Goal: Task Accomplishment & Management: Complete application form

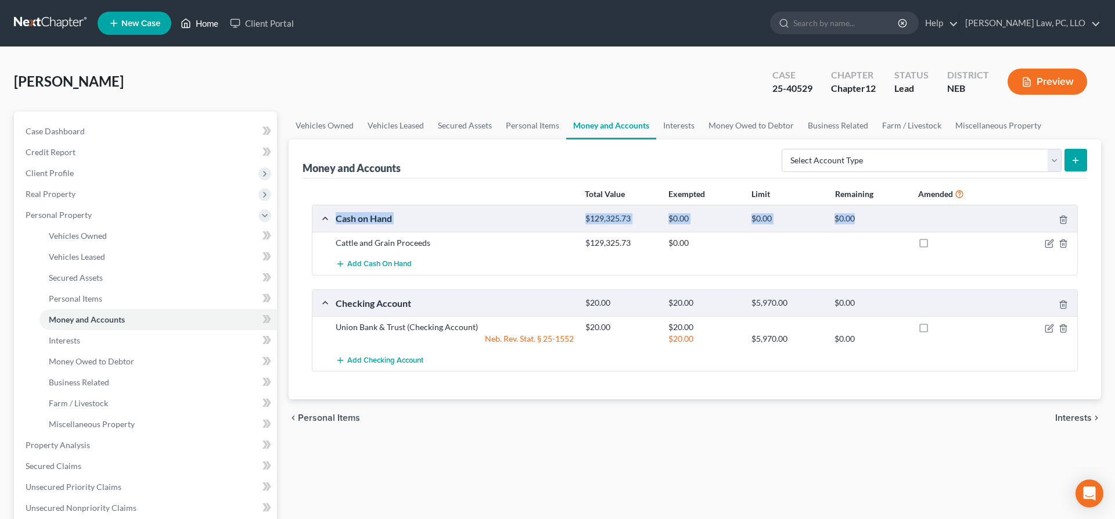
click at [200, 30] on link "Home" at bounding box center [199, 23] width 49 height 21
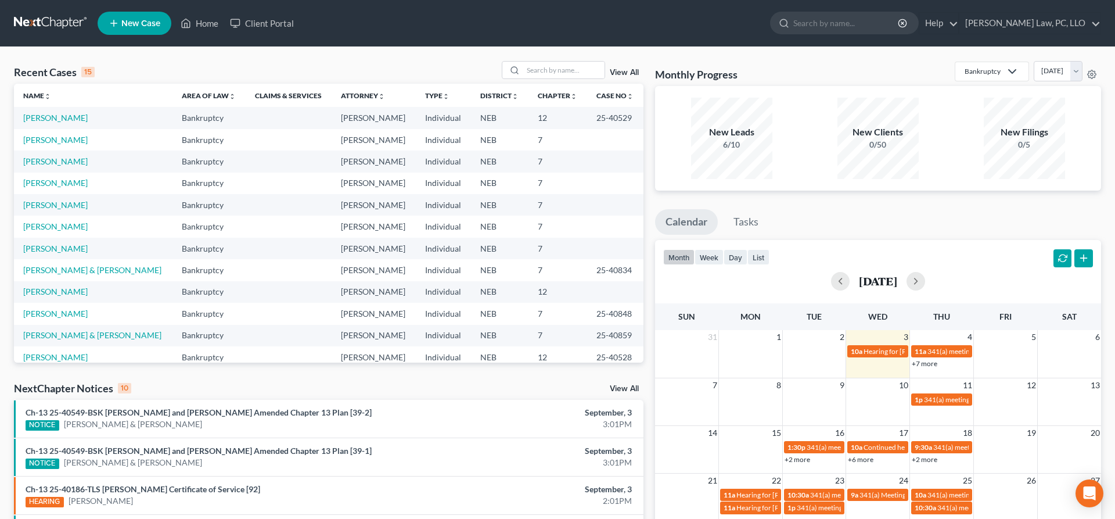
click at [68, 256] on td "[PERSON_NAME]" at bounding box center [93, 248] width 159 height 21
click at [67, 253] on link "[PERSON_NAME]" at bounding box center [55, 248] width 64 height 10
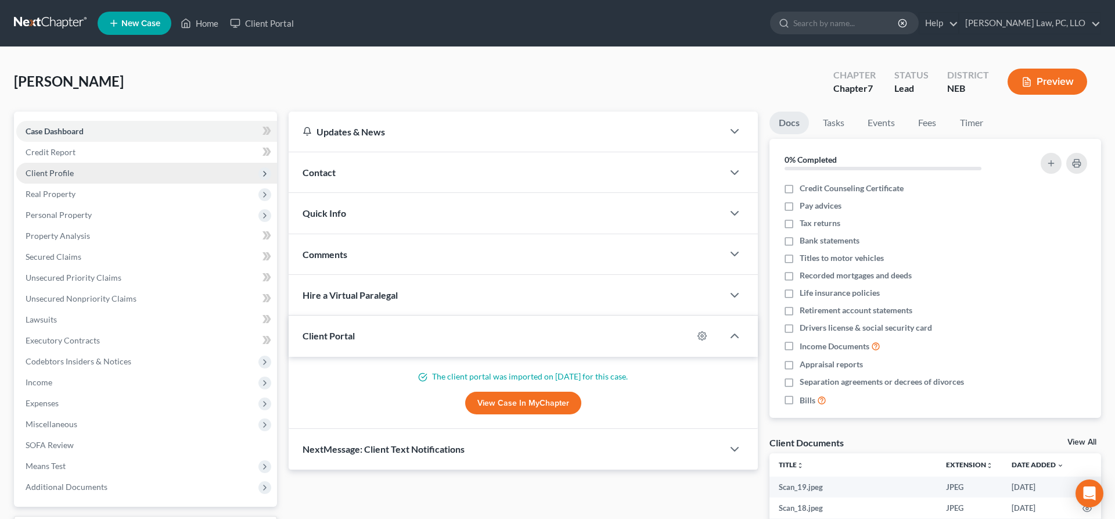
click at [98, 177] on span "Client Profile" at bounding box center [146, 173] width 261 height 21
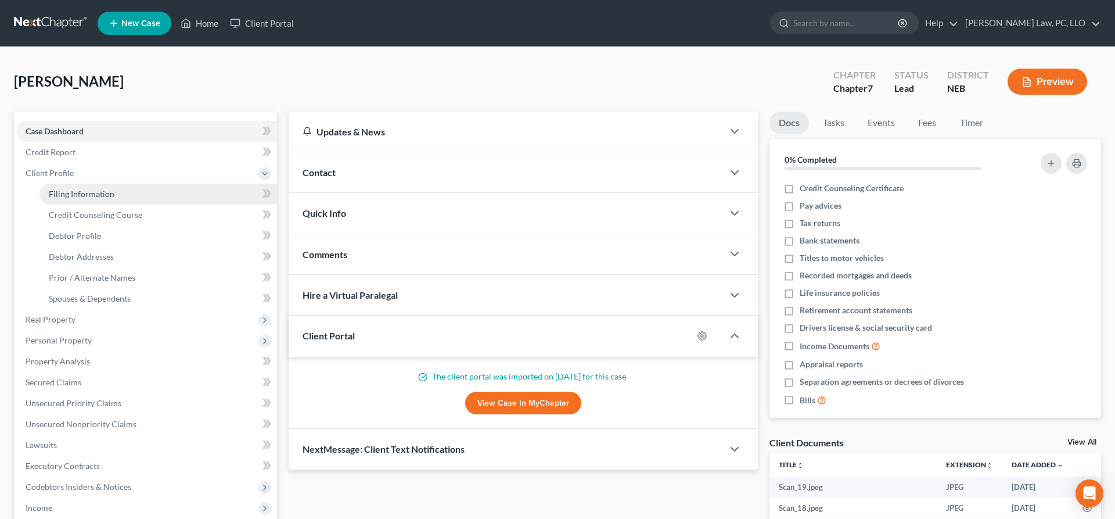
click at [95, 195] on span "Filing Information" at bounding box center [82, 194] width 66 height 10
select select "1"
select select "0"
select select "48"
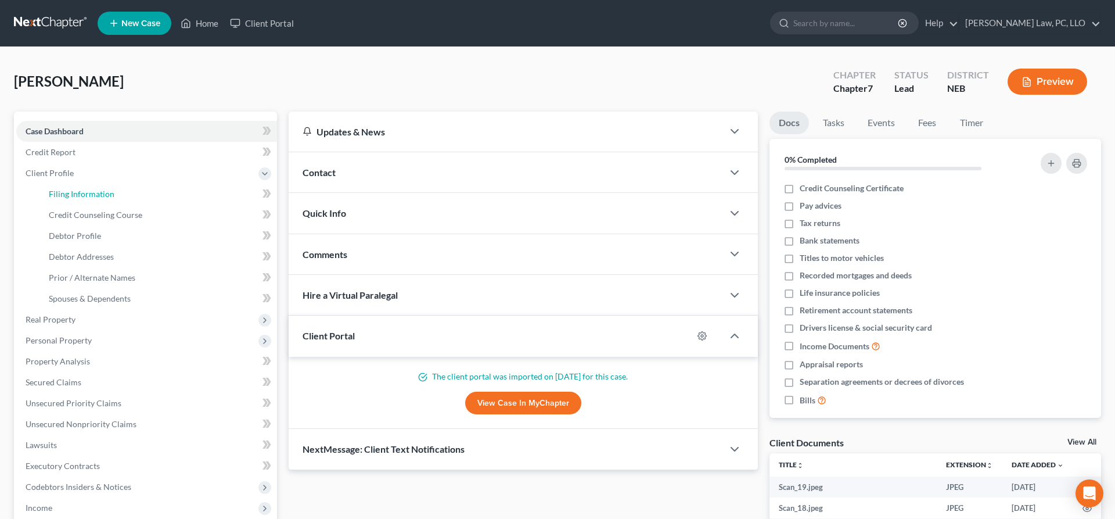
select select "0"
select select "30"
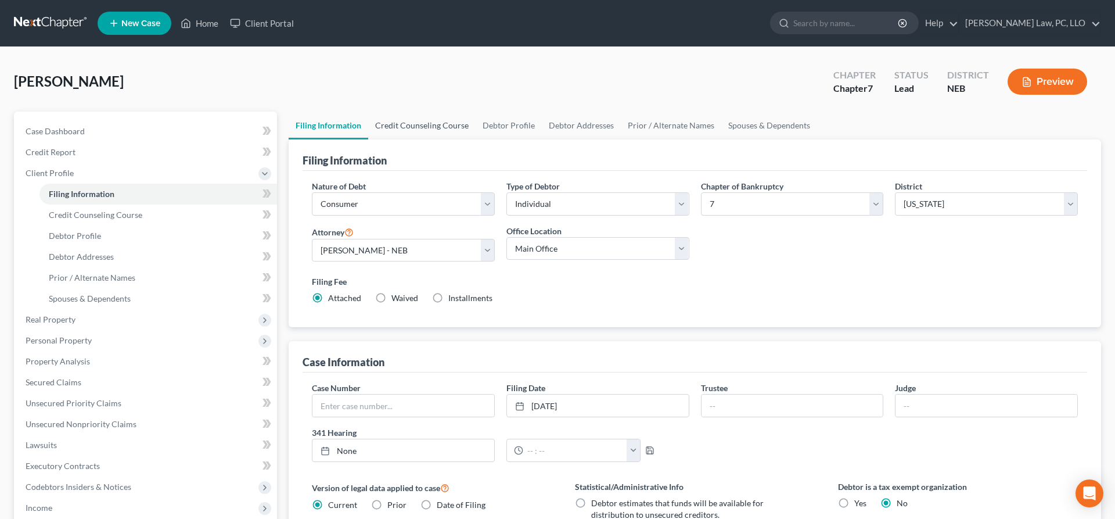
click at [416, 126] on link "Credit Counseling Course" at bounding box center [421, 126] width 107 height 28
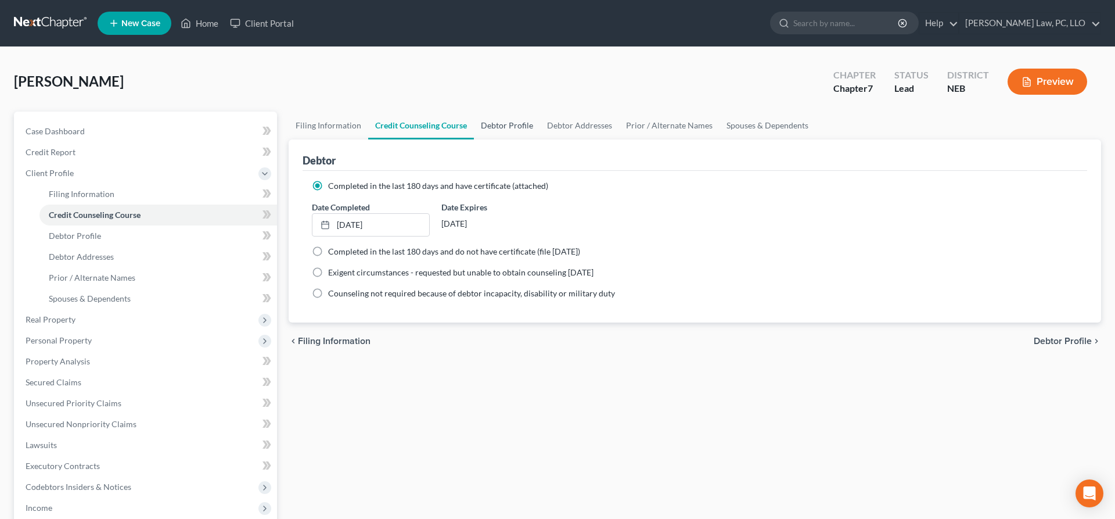
click at [512, 125] on link "Debtor Profile" at bounding box center [507, 126] width 66 height 28
select select "4"
select select "2"
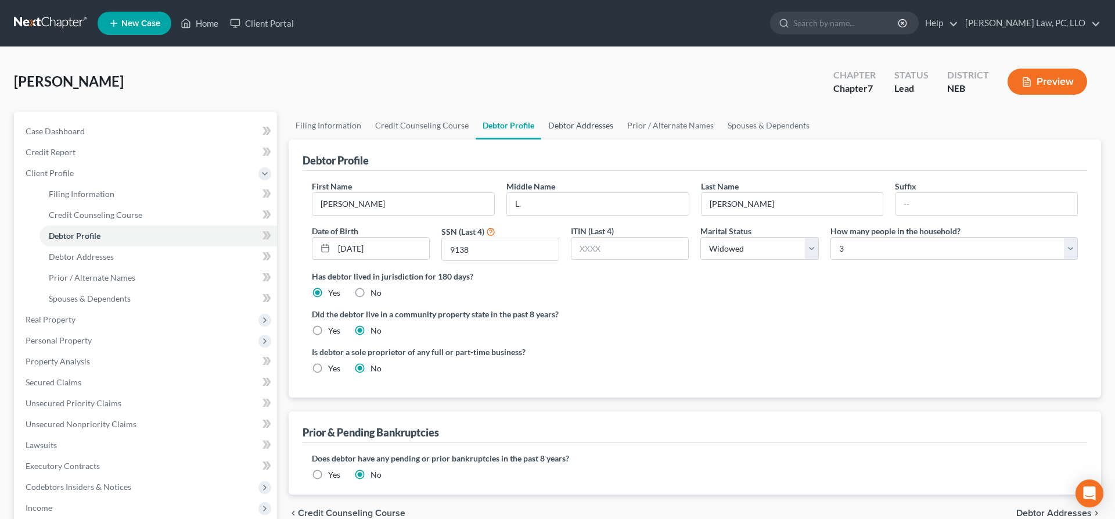
click at [556, 125] on link "Debtor Addresses" at bounding box center [580, 126] width 79 height 28
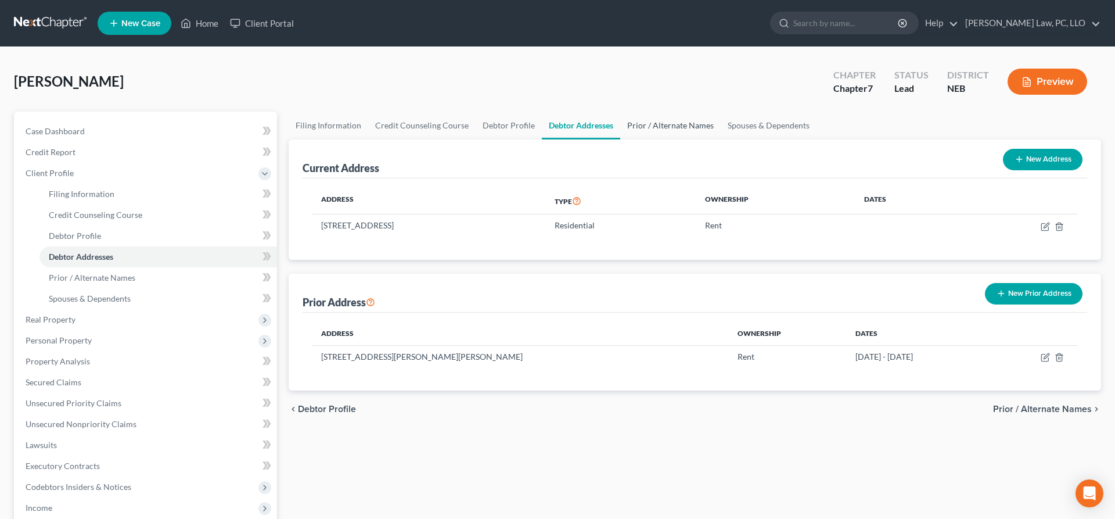
click at [663, 125] on link "Prior / Alternate Names" at bounding box center [670, 126] width 101 height 28
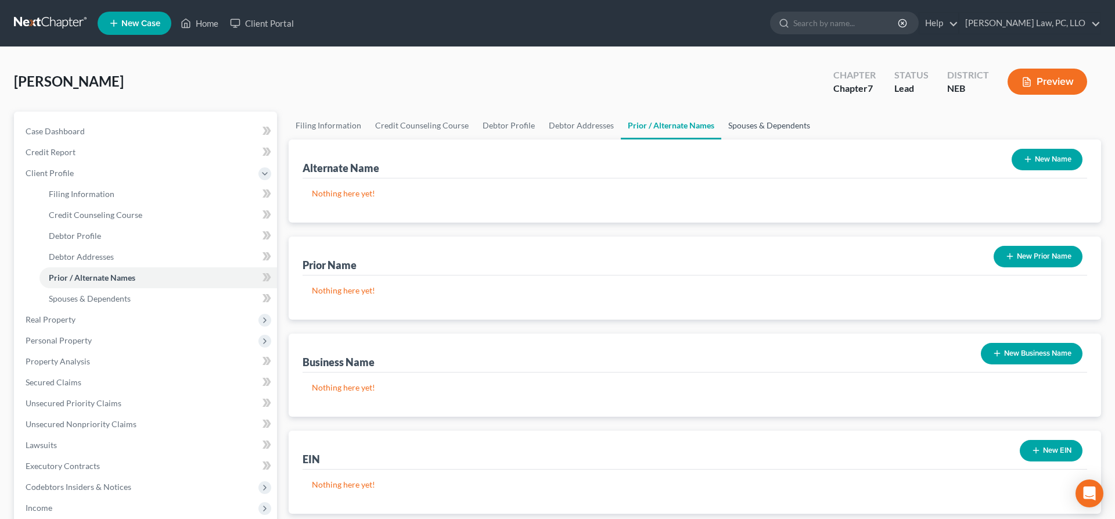
click at [734, 126] on link "Spouses & Dependents" at bounding box center [770, 126] width 96 height 28
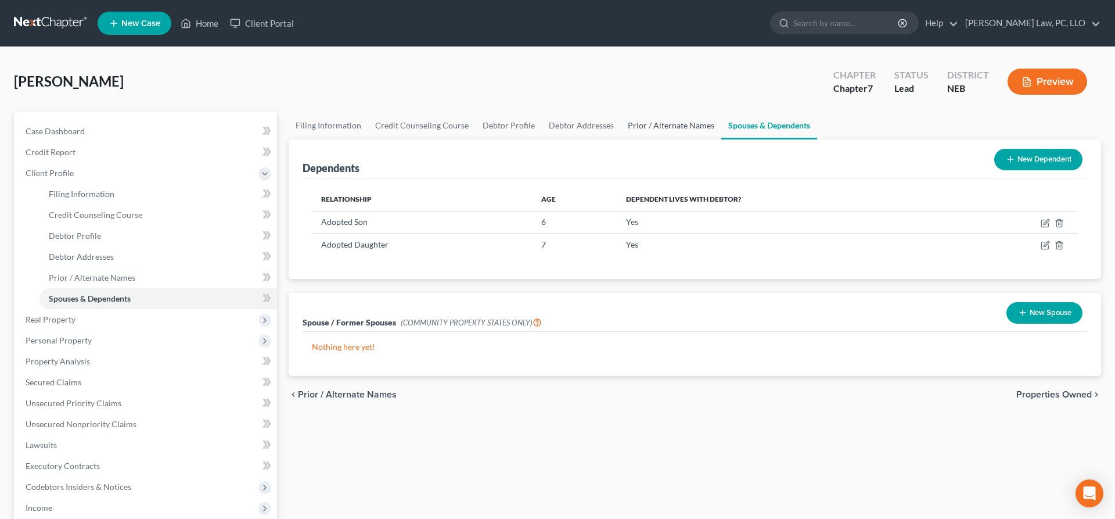
click at [643, 130] on link "Prior / Alternate Names" at bounding box center [671, 126] width 101 height 28
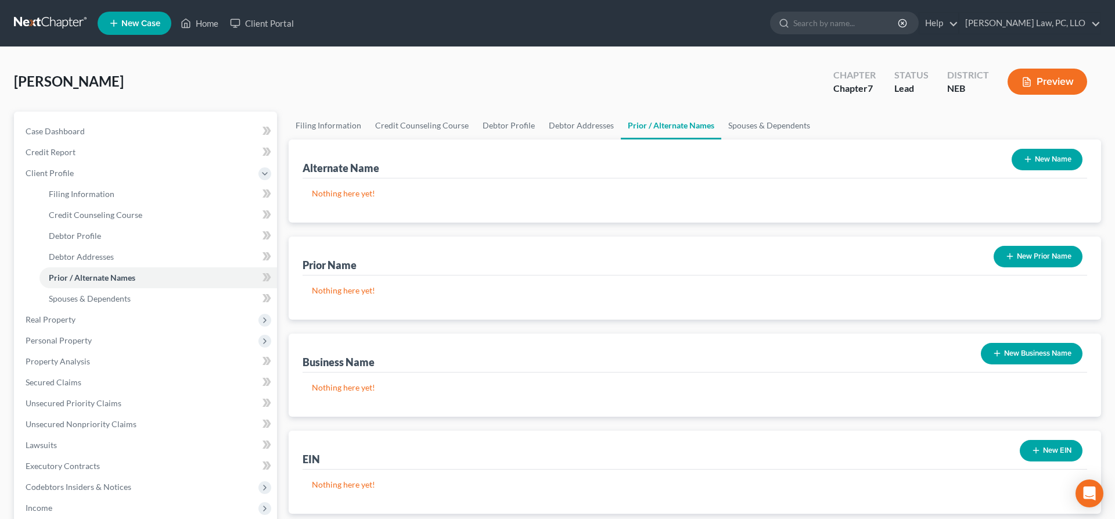
click at [1034, 159] on button "New Name" at bounding box center [1047, 159] width 71 height 21
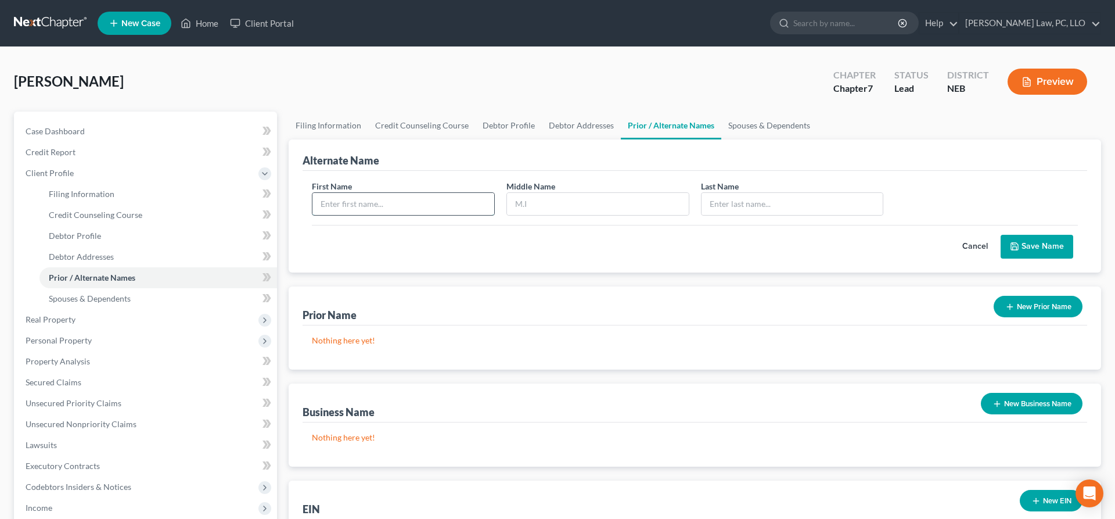
click at [378, 200] on input "text" at bounding box center [404, 204] width 182 height 22
type input "[PERSON_NAME]"
click at [1047, 243] on button "Save Name" at bounding box center [1037, 247] width 73 height 24
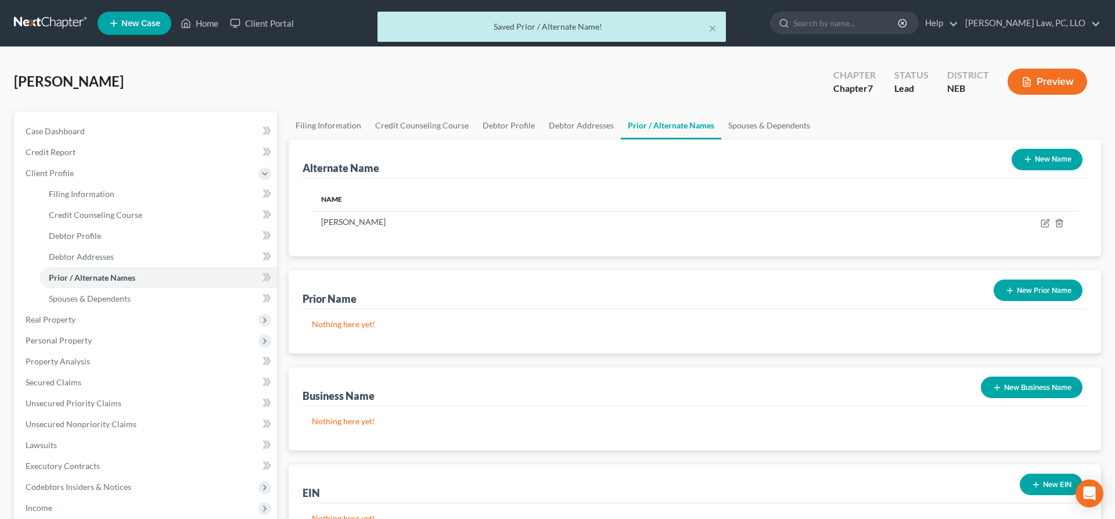
click at [1050, 160] on button "New Name" at bounding box center [1047, 159] width 71 height 21
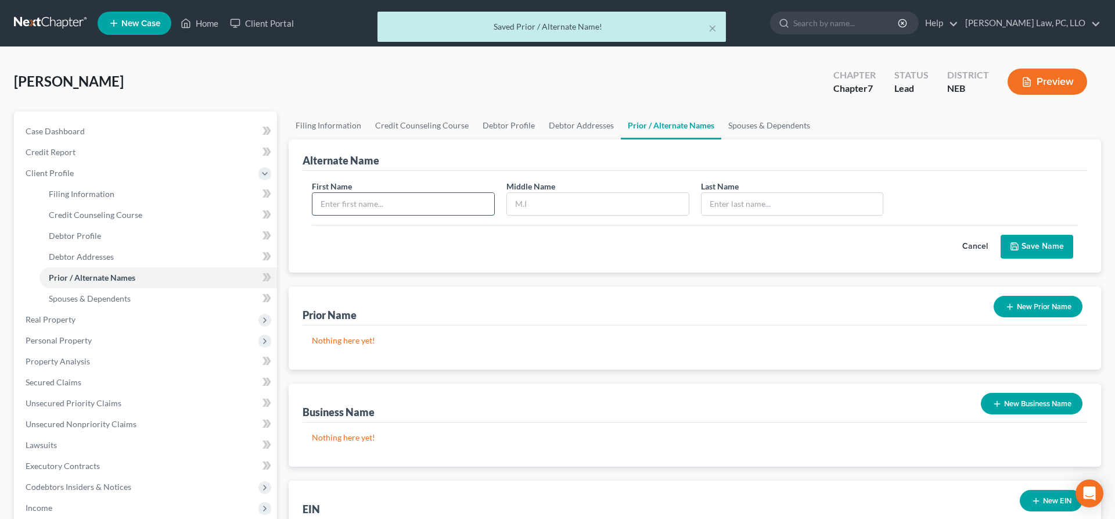
click at [471, 203] on input "text" at bounding box center [404, 204] width 182 height 22
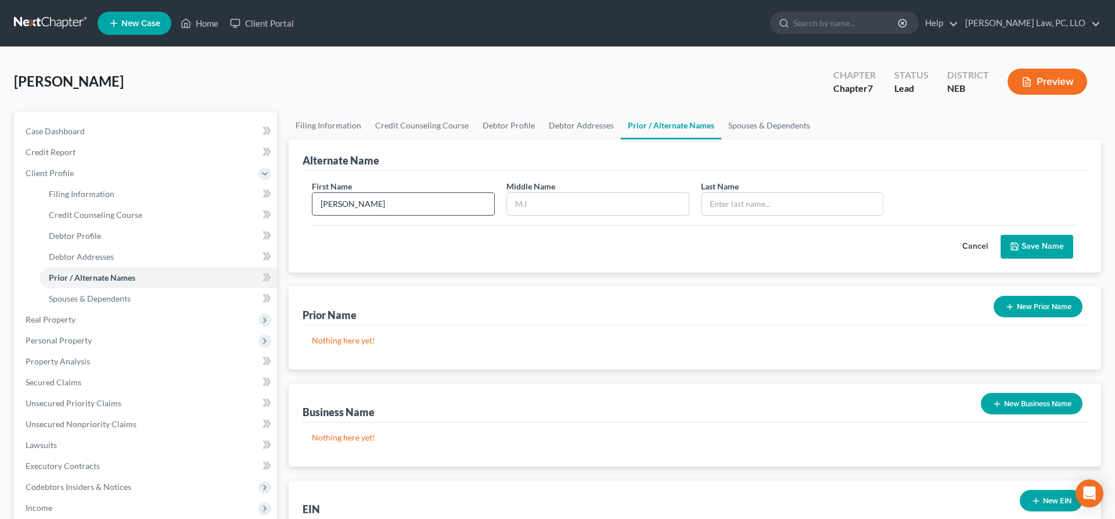
type input "[PERSON_NAME]"
click at [1018, 243] on icon "submit" at bounding box center [1014, 246] width 7 height 7
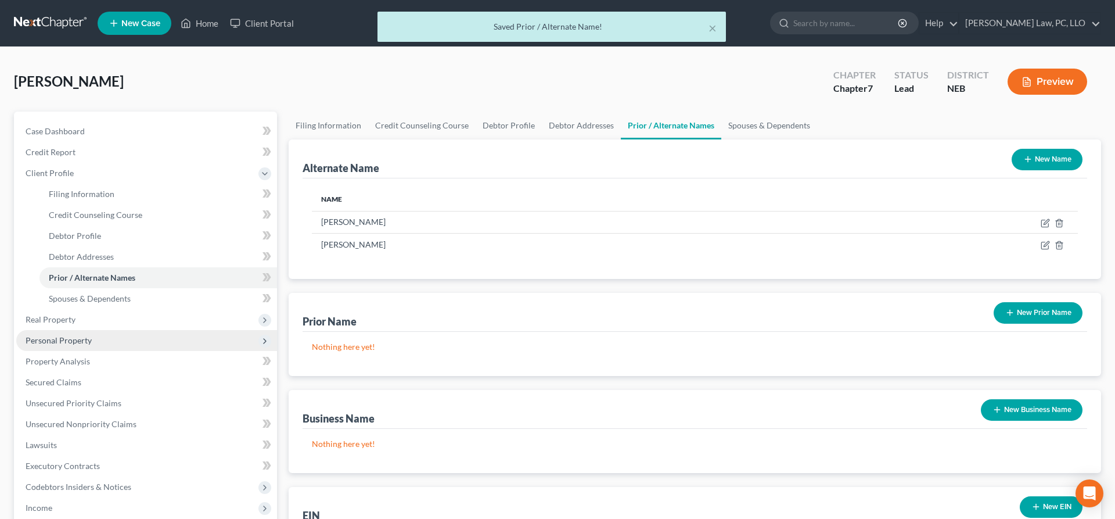
click at [94, 339] on span "Personal Property" at bounding box center [146, 340] width 261 height 21
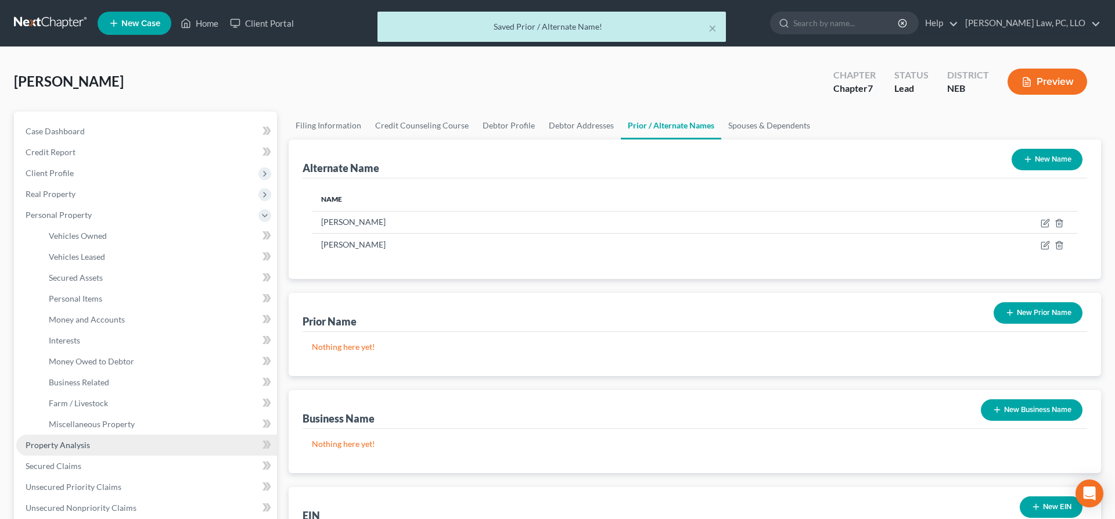
click at [82, 445] on span "Property Analysis" at bounding box center [58, 445] width 64 height 10
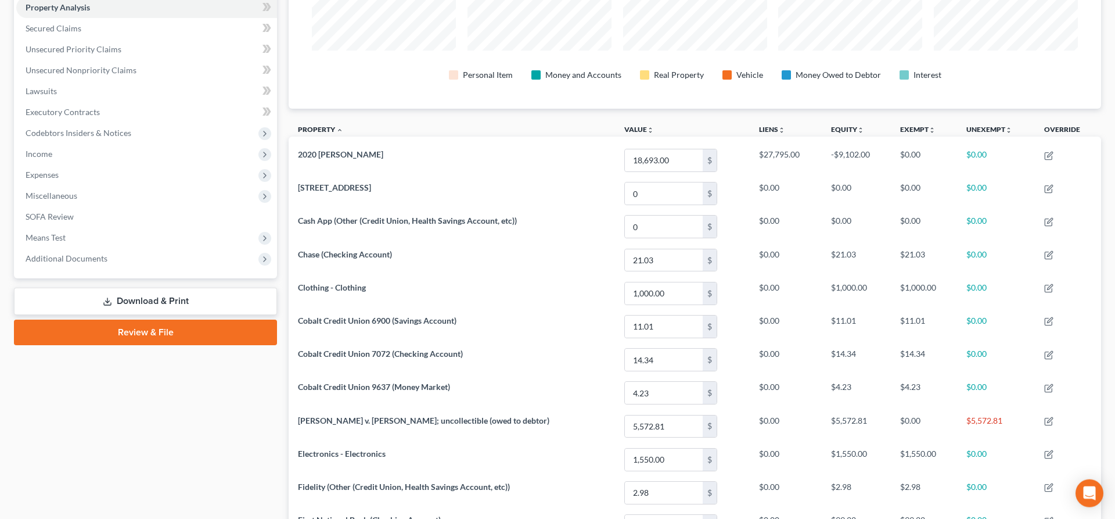
scroll to position [165, 0]
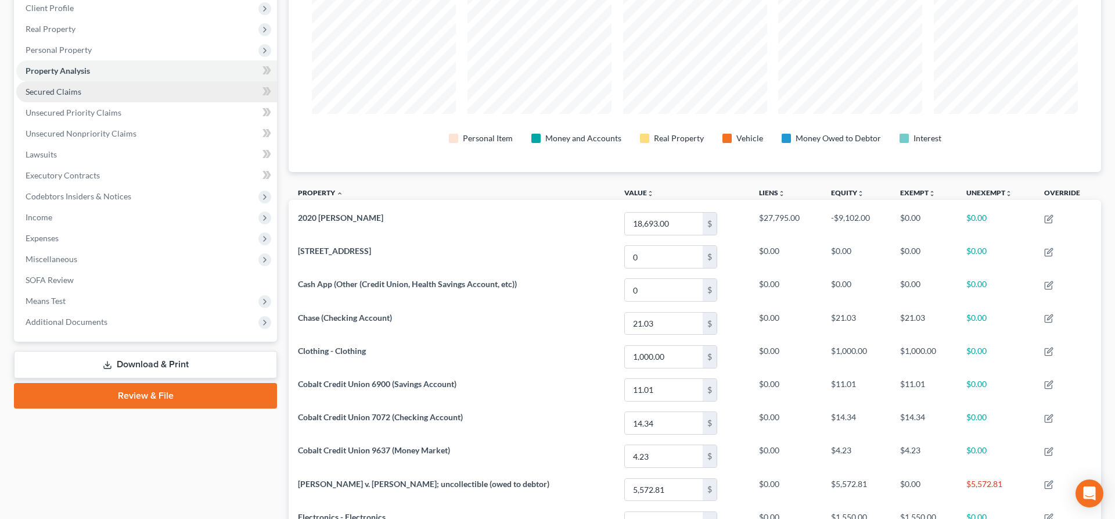
click at [44, 98] on link "Secured Claims" at bounding box center [146, 91] width 261 height 21
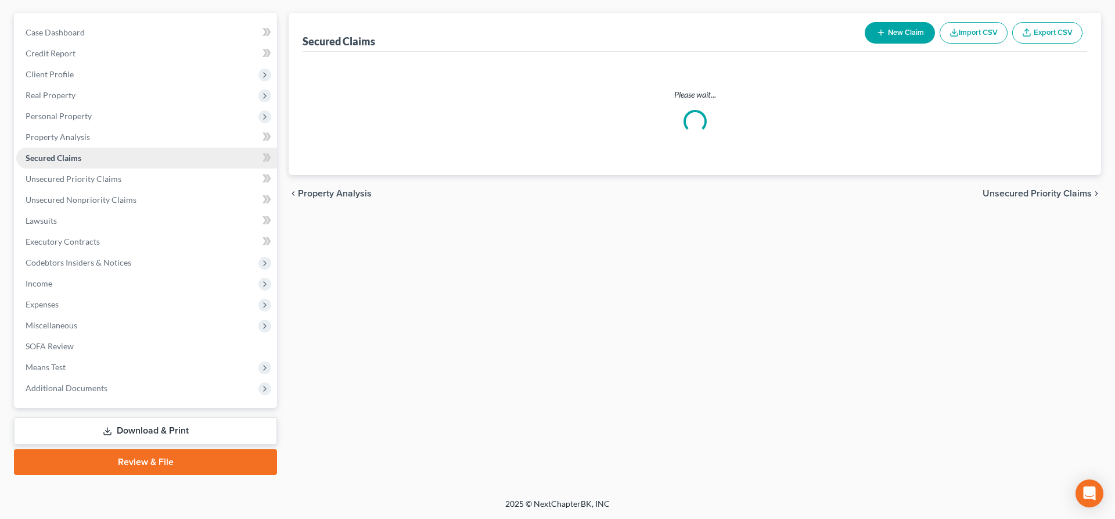
scroll to position [98, 0]
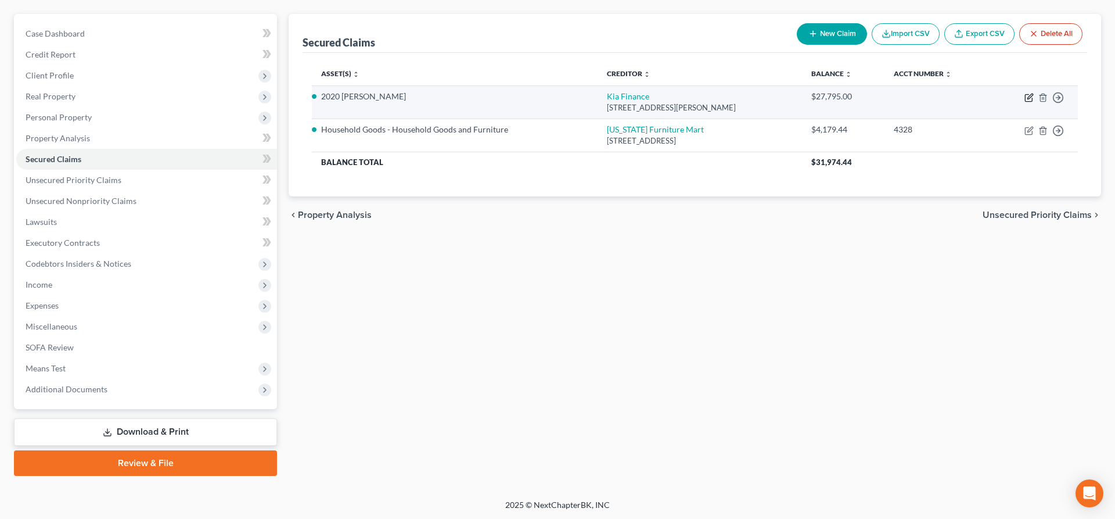
click at [1027, 95] on icon "button" at bounding box center [1028, 98] width 7 height 7
select select "45"
select select "2"
select select "0"
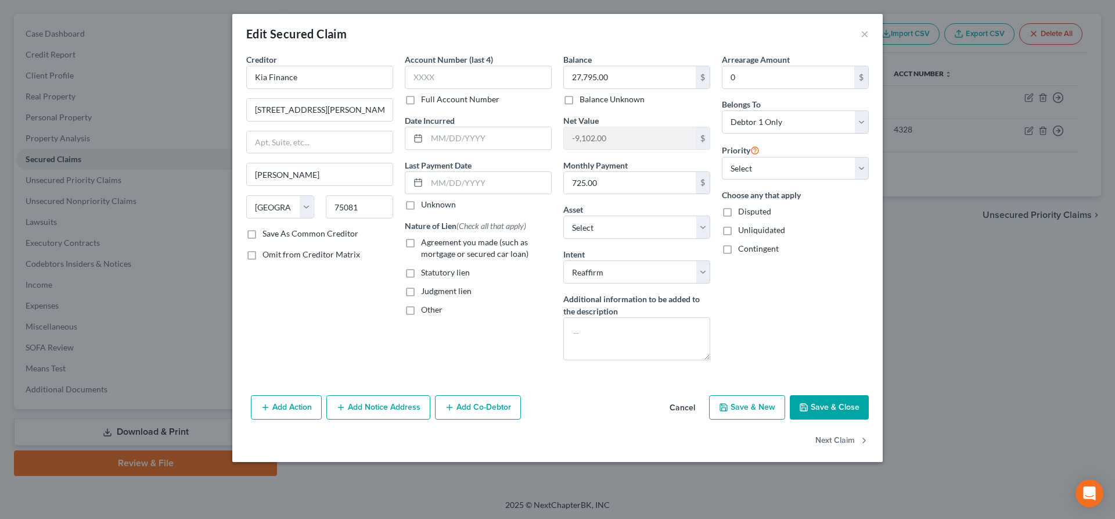
click at [694, 408] on button "Cancel" at bounding box center [683, 407] width 44 height 23
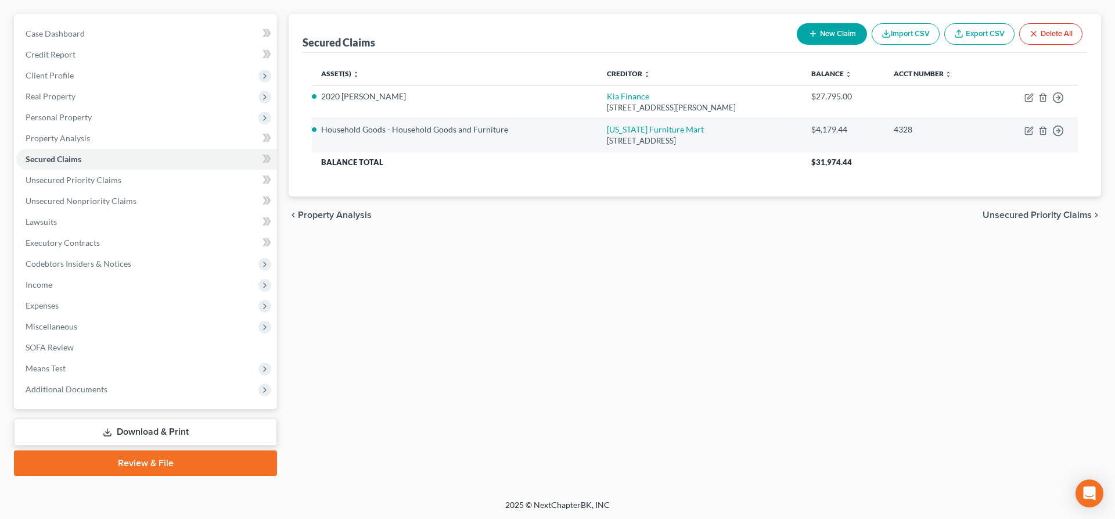
click at [1029, 125] on td "Move to E Move to F Move to G Move to Notice Only" at bounding box center [1034, 135] width 87 height 33
click at [1028, 127] on icon "button" at bounding box center [1029, 130] width 9 height 9
select select "30"
select select "9"
select select "2"
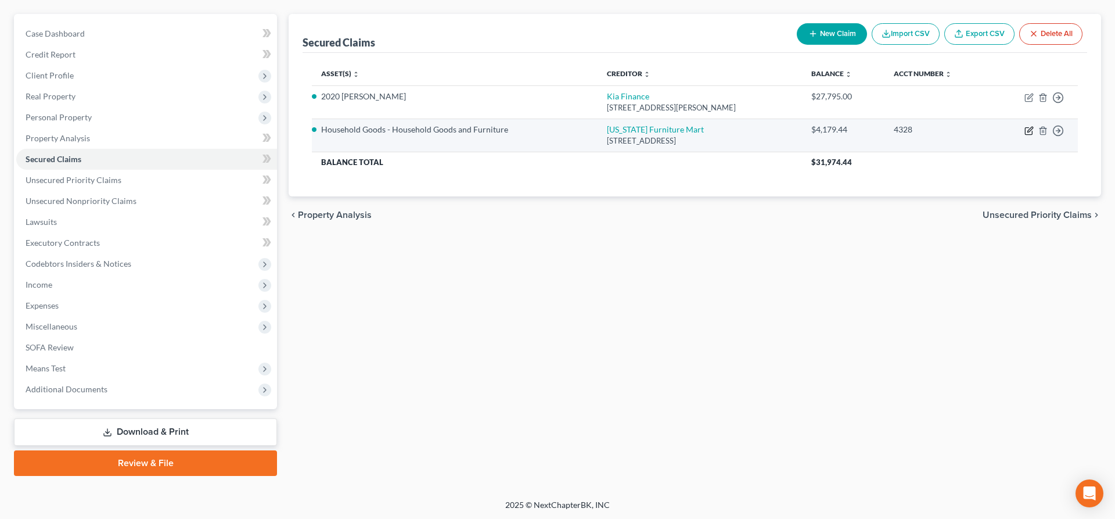
select select "0"
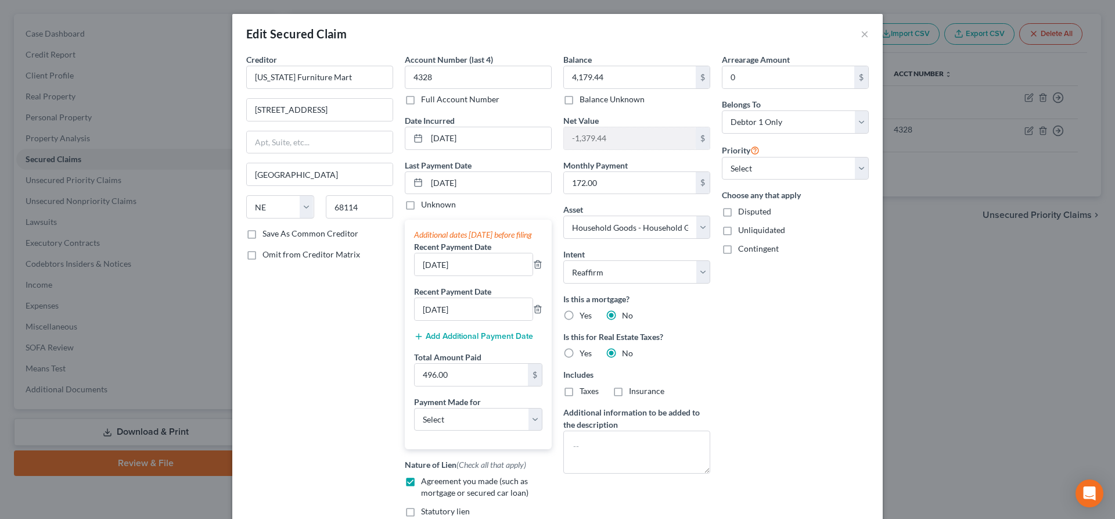
scroll to position [163, 0]
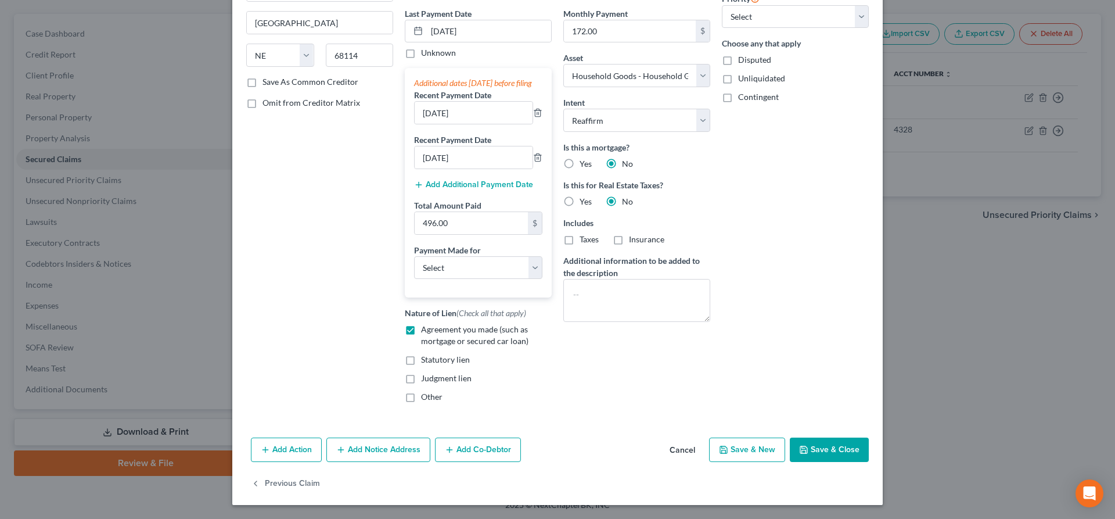
click at [690, 448] on button "Cancel" at bounding box center [683, 450] width 44 height 23
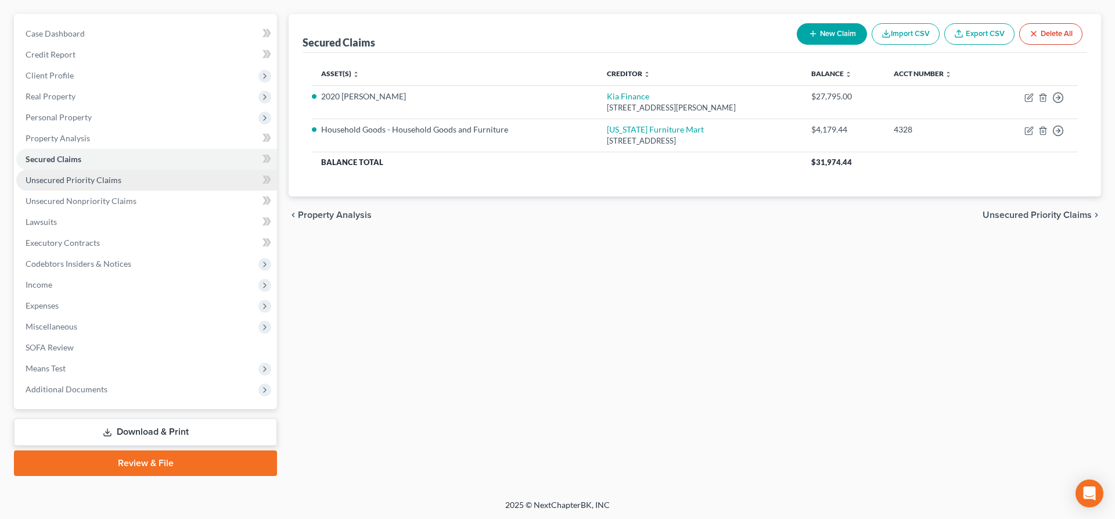
click at [106, 173] on link "Unsecured Priority Claims" at bounding box center [146, 180] width 261 height 21
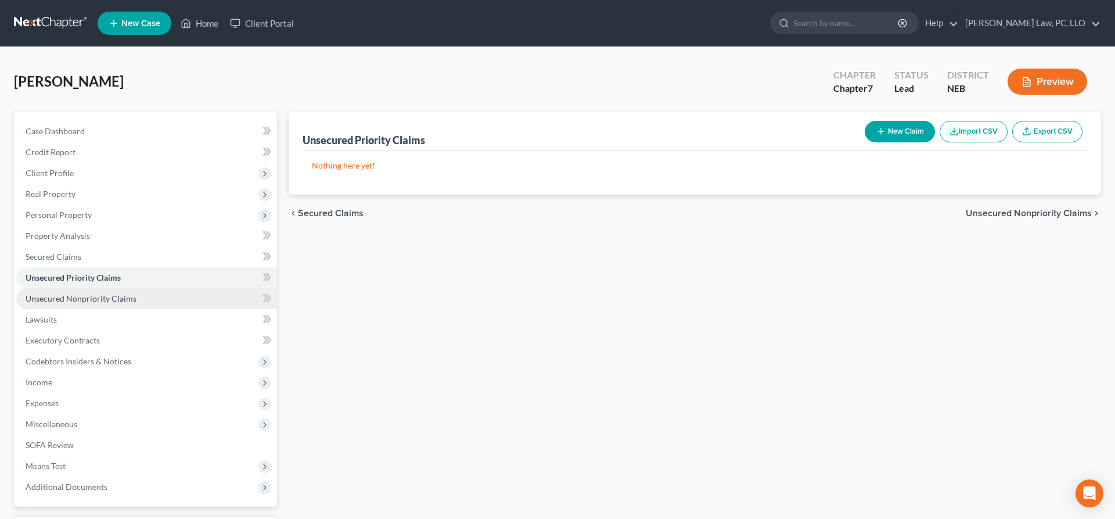
click at [113, 289] on link "Unsecured Nonpriority Claims" at bounding box center [146, 298] width 261 height 21
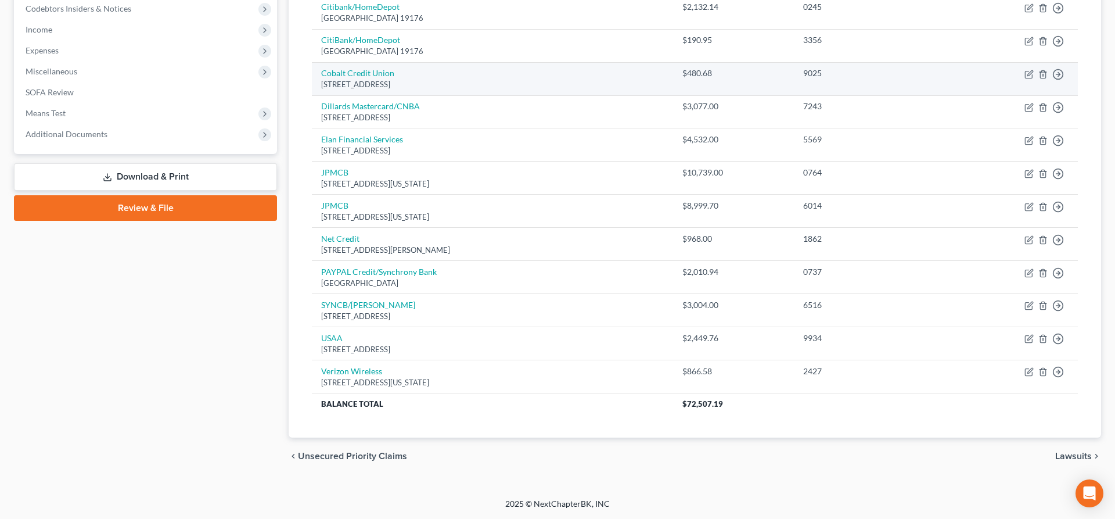
scroll to position [56, 0]
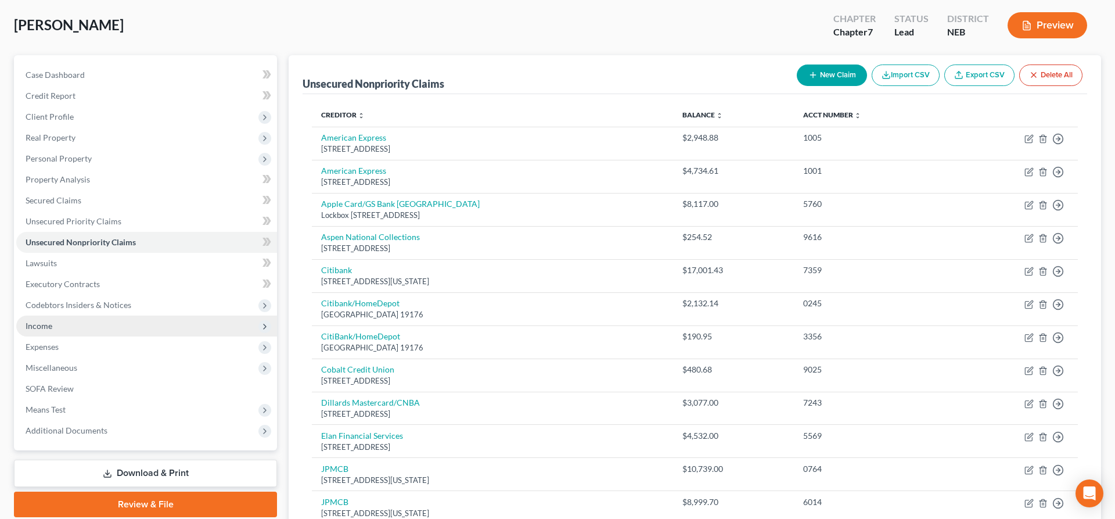
click at [66, 326] on span "Income" at bounding box center [146, 325] width 261 height 21
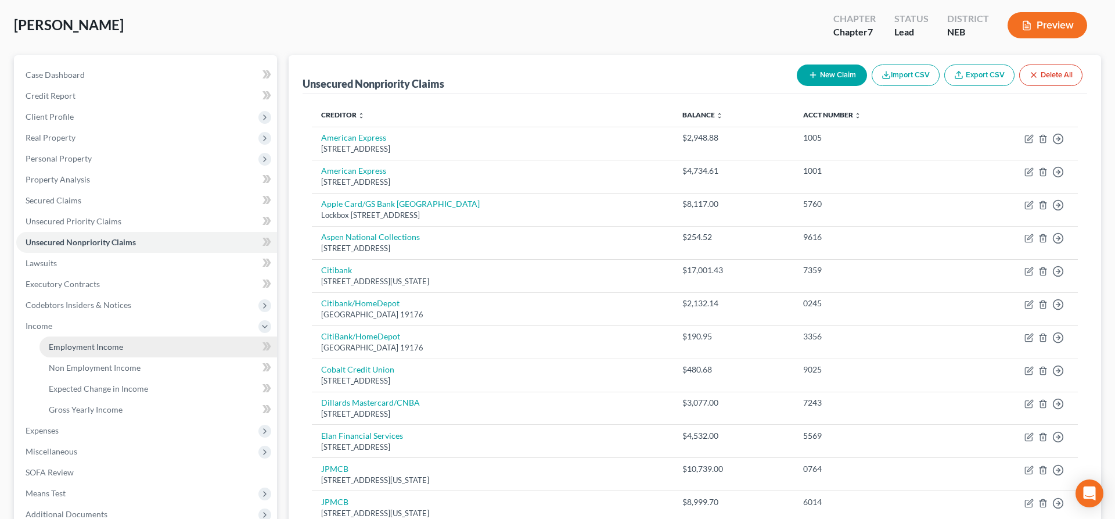
click at [70, 348] on span "Employment Income" at bounding box center [86, 347] width 74 height 10
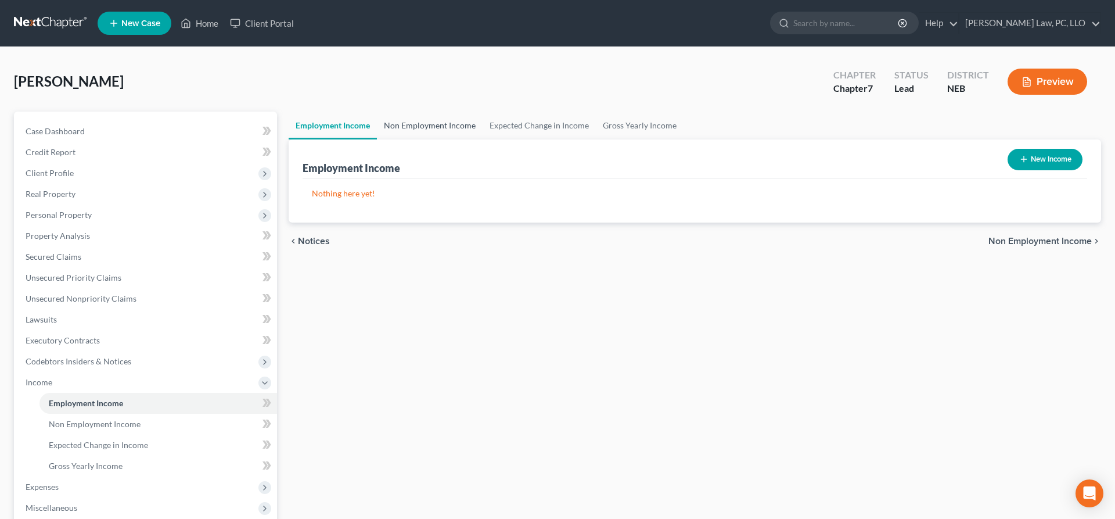
click at [439, 121] on link "Non Employment Income" at bounding box center [430, 126] width 106 height 28
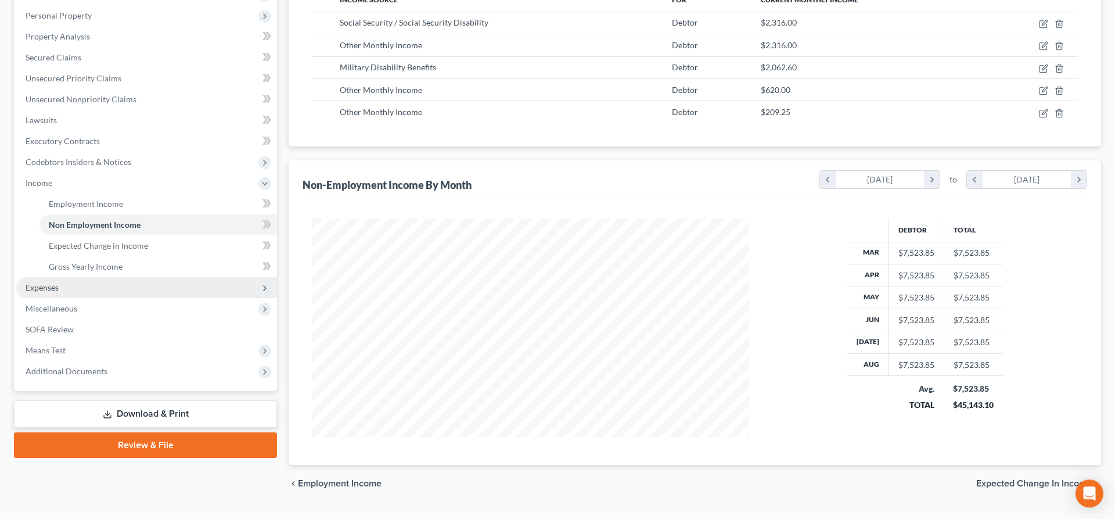
scroll to position [226, 0]
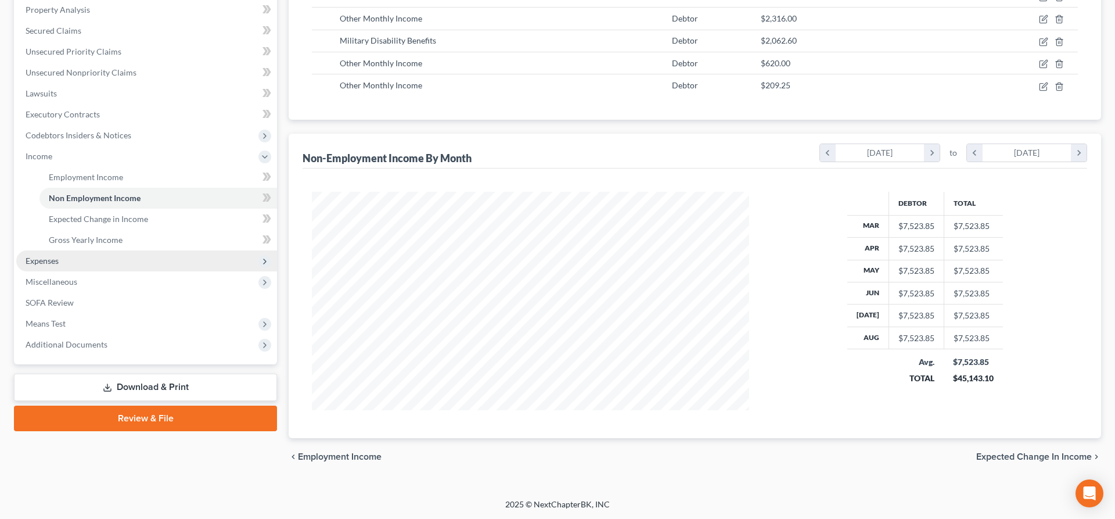
click at [95, 268] on span "Expenses" at bounding box center [146, 260] width 261 height 21
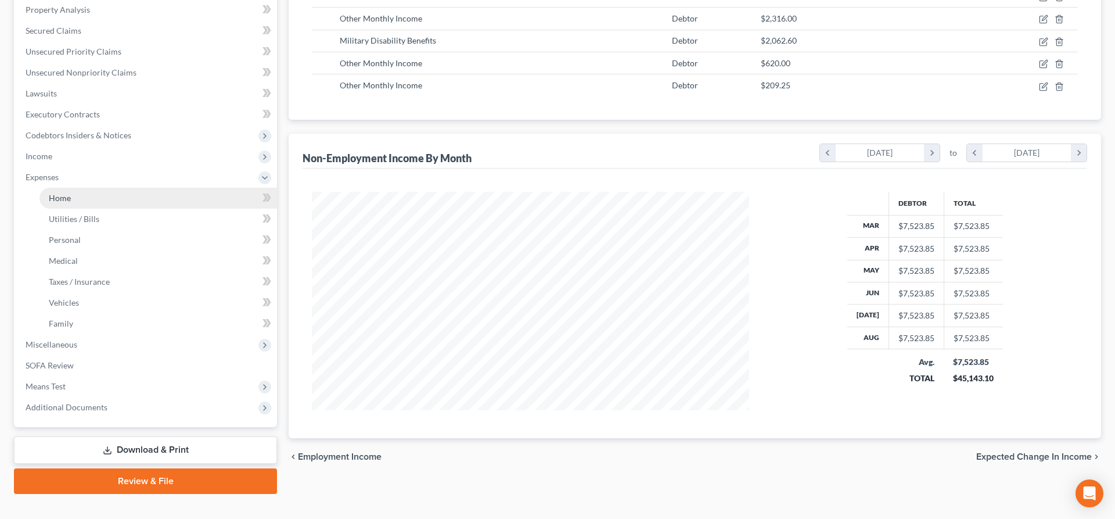
click at [92, 203] on link "Home" at bounding box center [159, 198] width 238 height 21
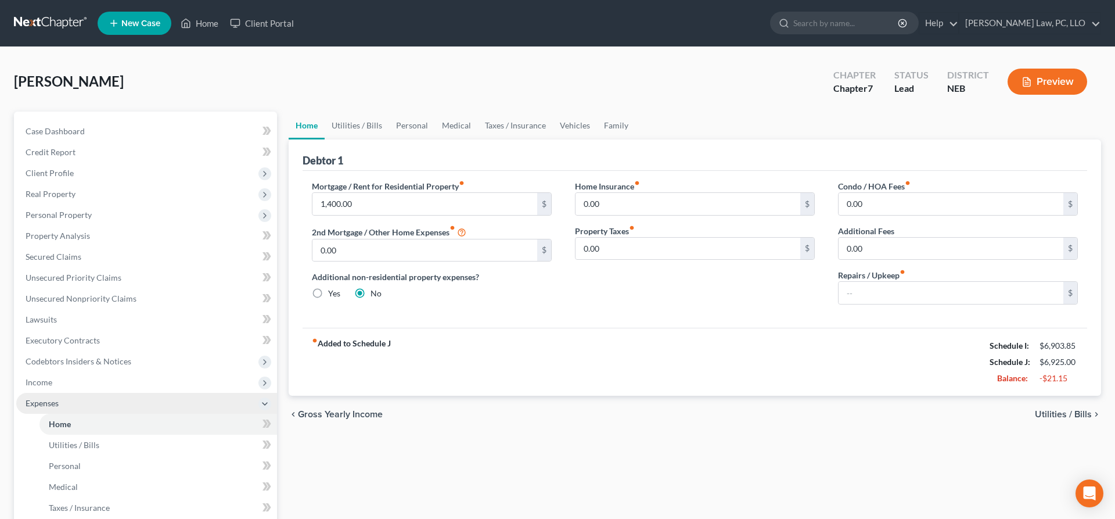
scroll to position [237, 0]
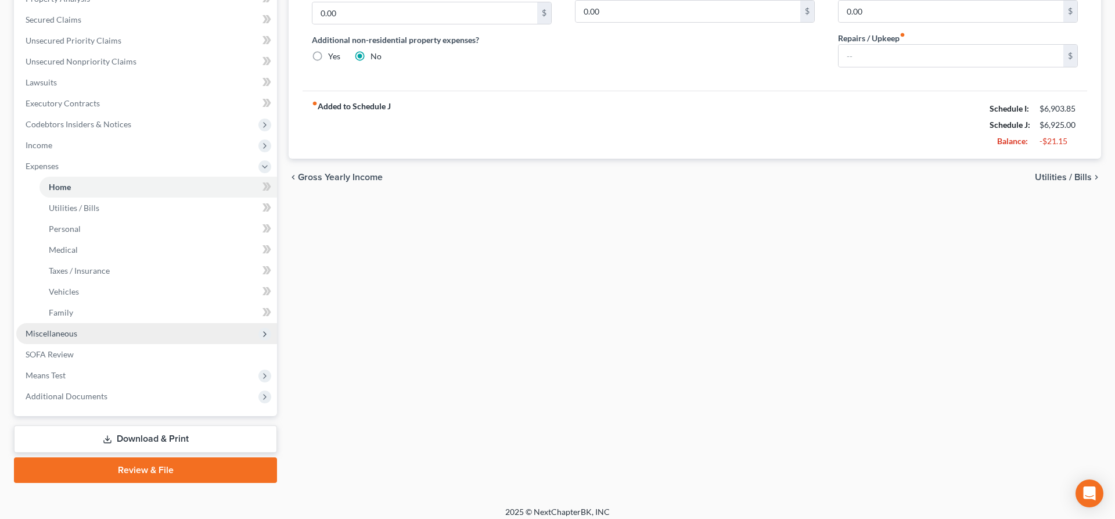
click at [95, 333] on span "Miscellaneous" at bounding box center [146, 333] width 261 height 21
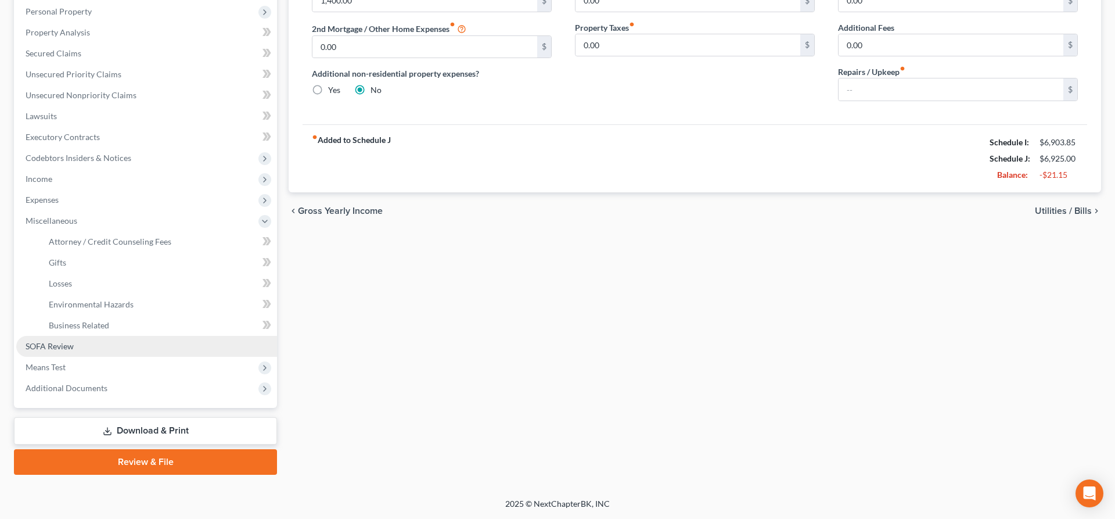
scroll to position [202, 0]
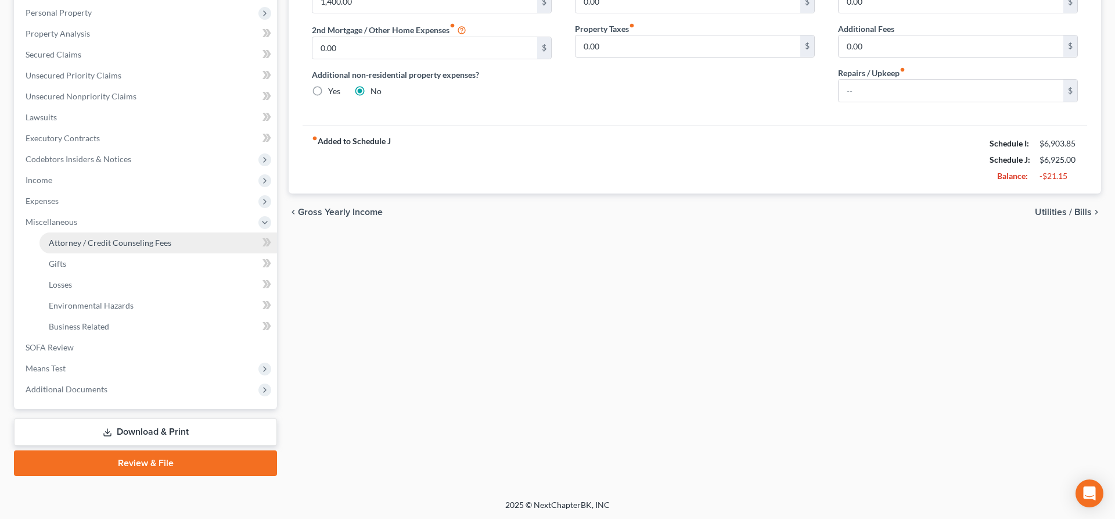
click at [147, 243] on span "Attorney / Credit Counseling Fees" at bounding box center [110, 243] width 123 height 10
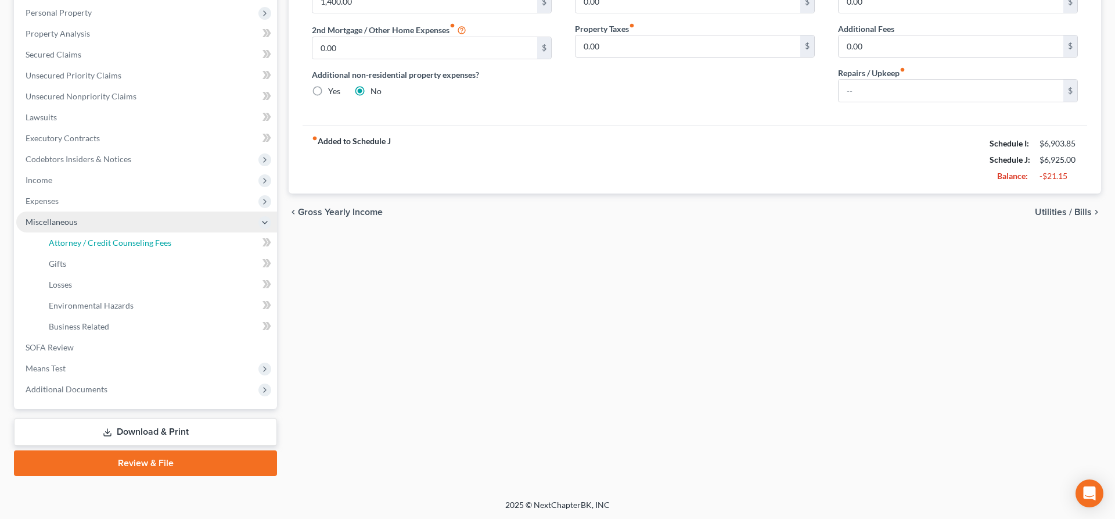
select select "2"
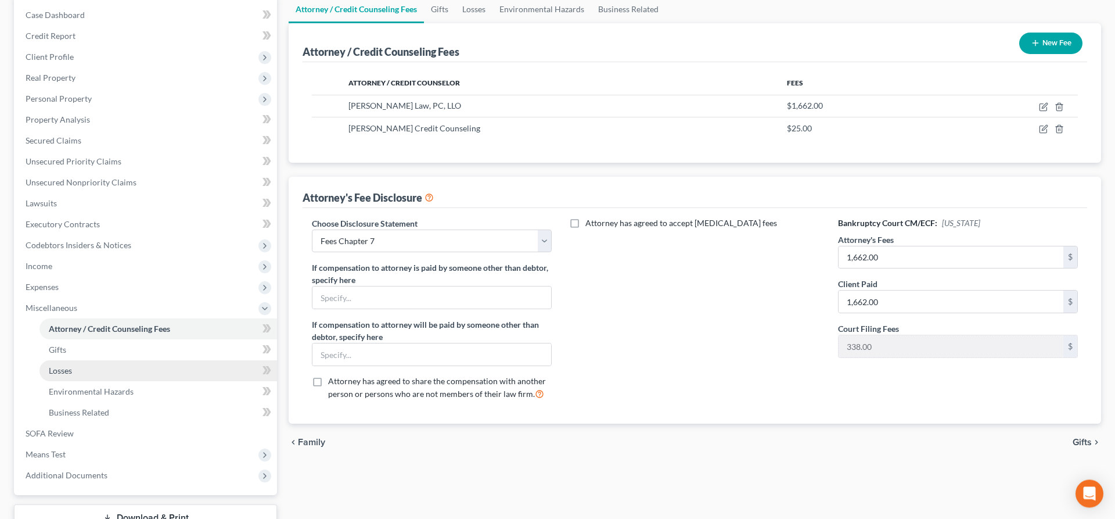
scroll to position [202, 0]
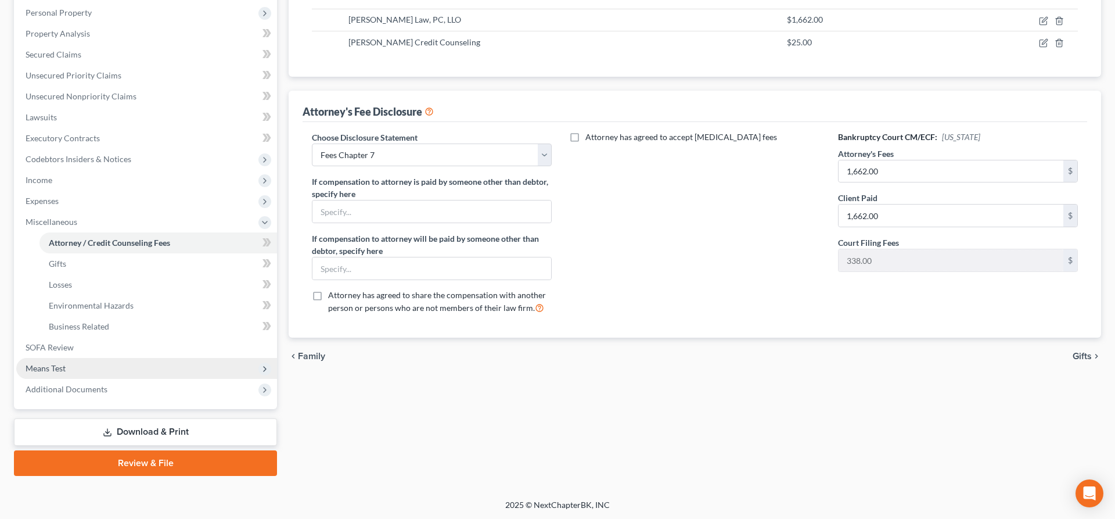
click at [121, 371] on span "Means Test" at bounding box center [146, 368] width 261 height 21
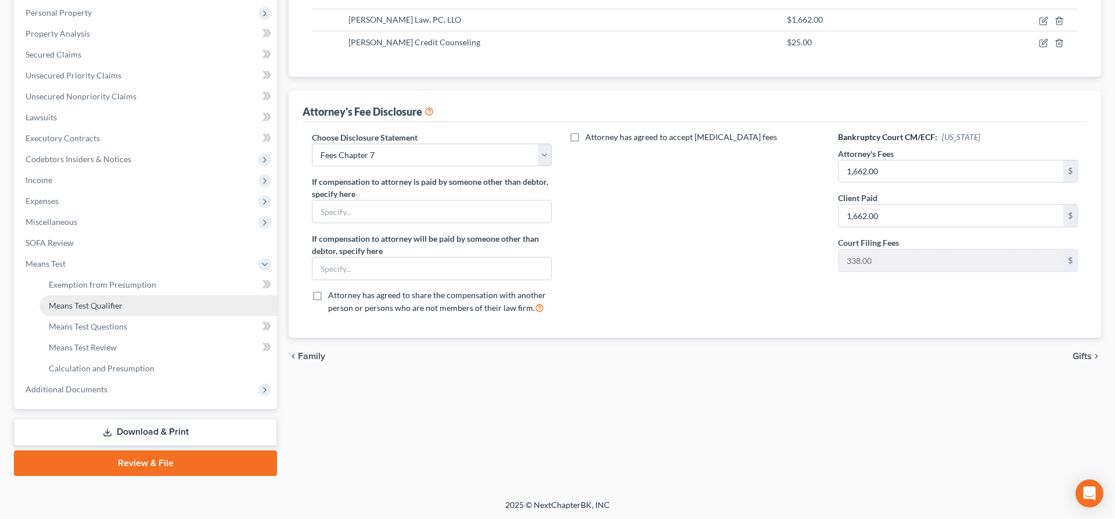
click at [138, 302] on link "Means Test Qualifier" at bounding box center [159, 305] width 238 height 21
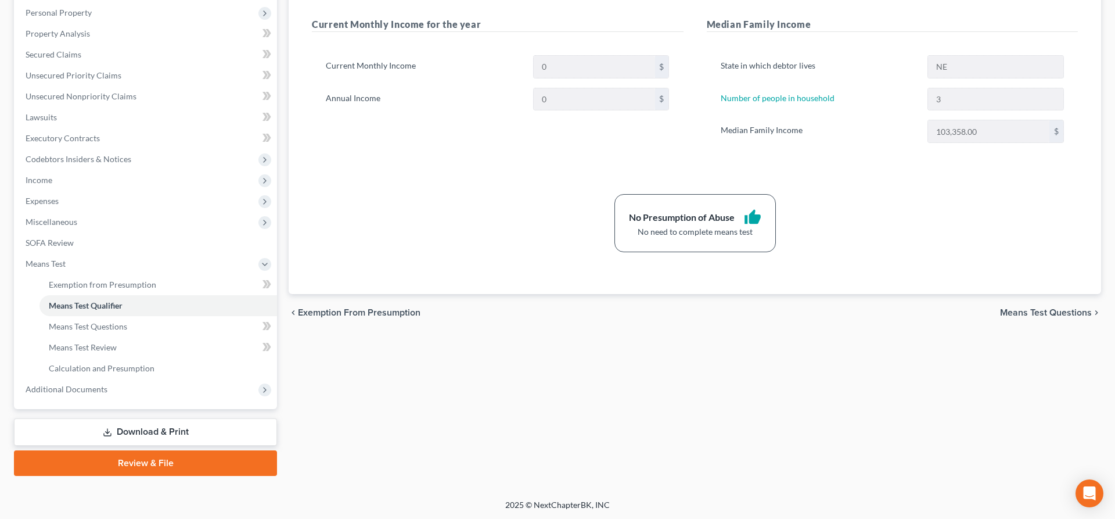
click at [165, 426] on link "Download & Print" at bounding box center [145, 431] width 263 height 27
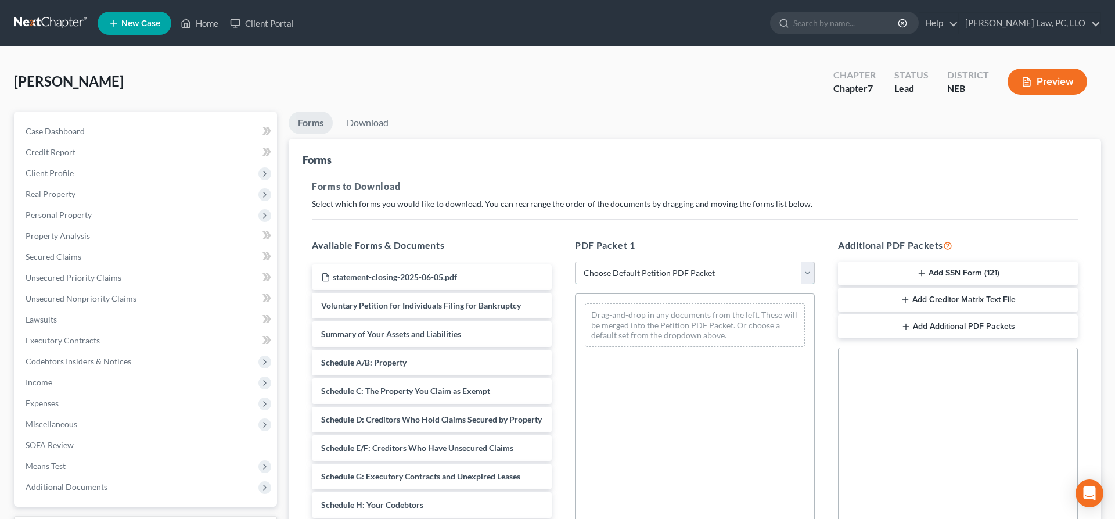
click at [575, 261] on select "Choose Default Petition PDF Packet Complete Bankruptcy Petition (all forms and …" at bounding box center [695, 272] width 240 height 23
select select "4"
click option "Chapter 7 Packet for Filing" at bounding box center [0, 0] width 0 height 0
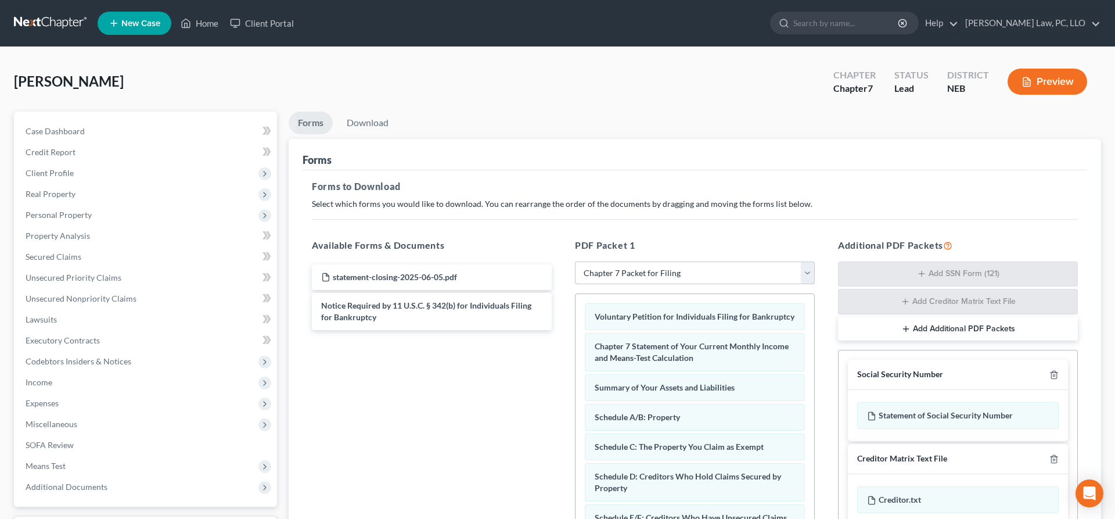
scroll to position [199, 0]
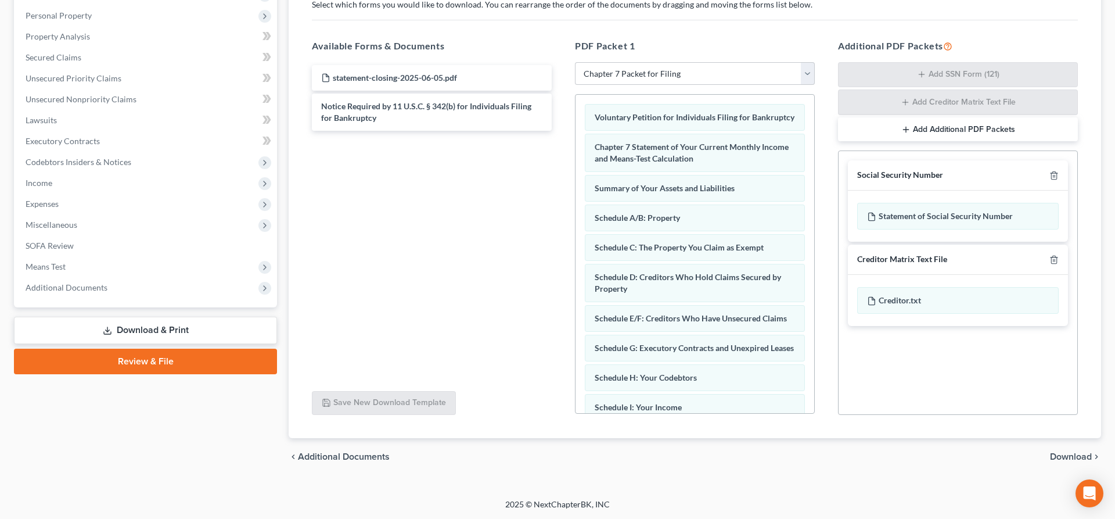
click at [1071, 461] on span "Download" at bounding box center [1071, 456] width 42 height 9
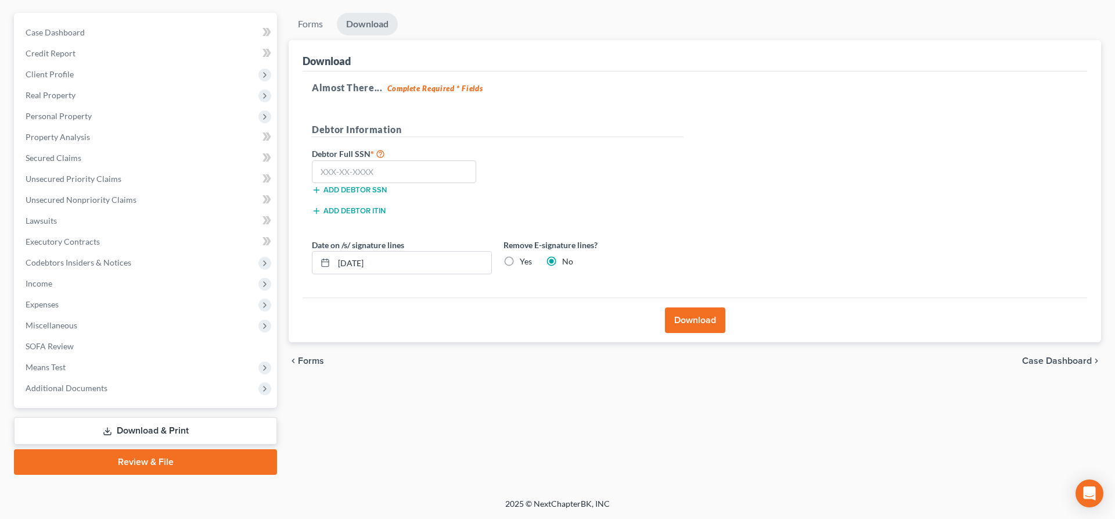
scroll to position [98, 0]
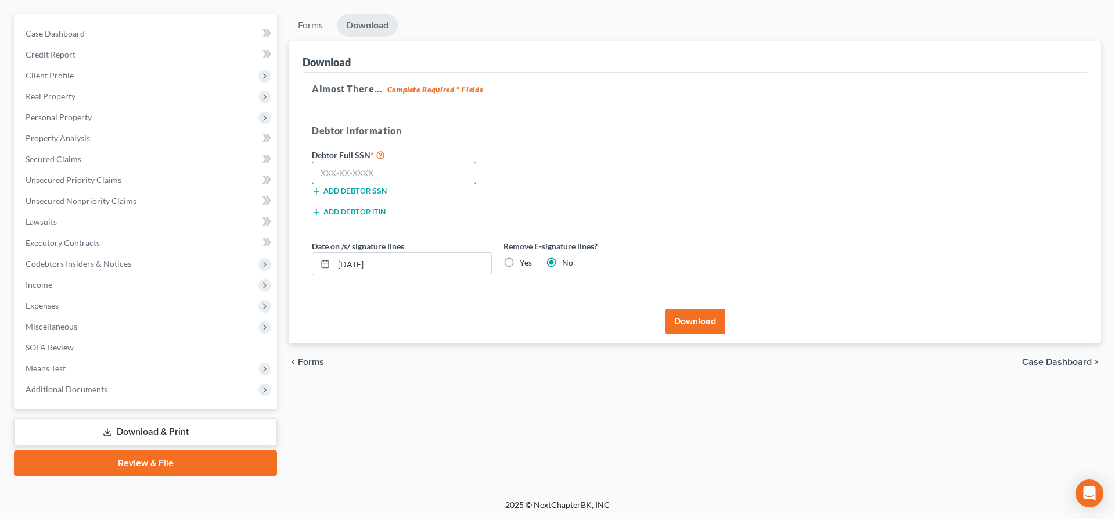
click at [418, 174] on input "text" at bounding box center [394, 172] width 164 height 23
type input "506-98-9138"
click at [520, 265] on label "Yes" at bounding box center [526, 263] width 12 height 12
click at [525, 264] on input "Yes" at bounding box center [529, 261] width 8 height 8
radio input "true"
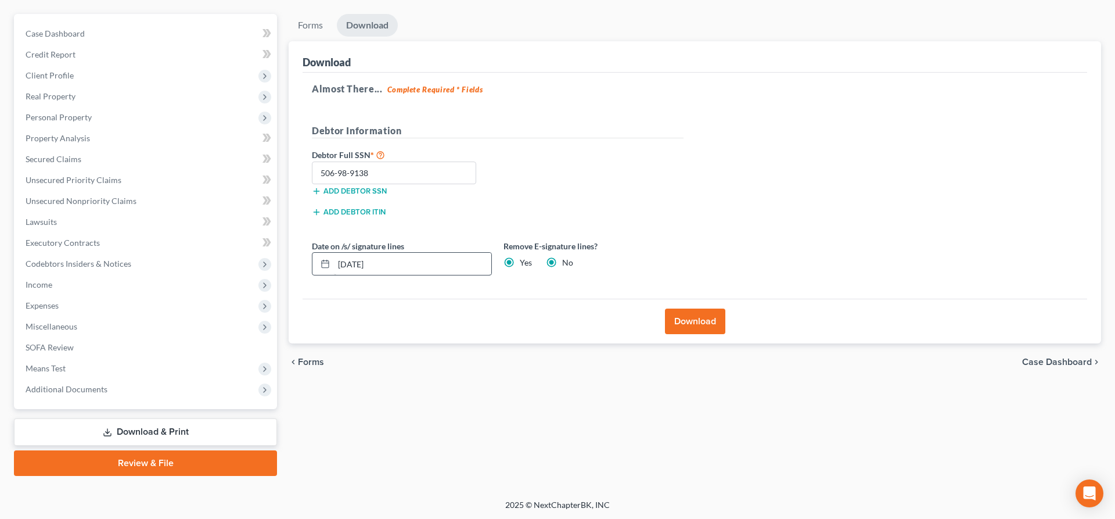
radio input "false"
drag, startPoint x: 471, startPoint y: 265, endPoint x: 308, endPoint y: 271, distance: 162.7
click at [334, 271] on input "[DATE]" at bounding box center [412, 264] width 157 height 22
click at [680, 320] on button "Download" at bounding box center [695, 321] width 60 height 26
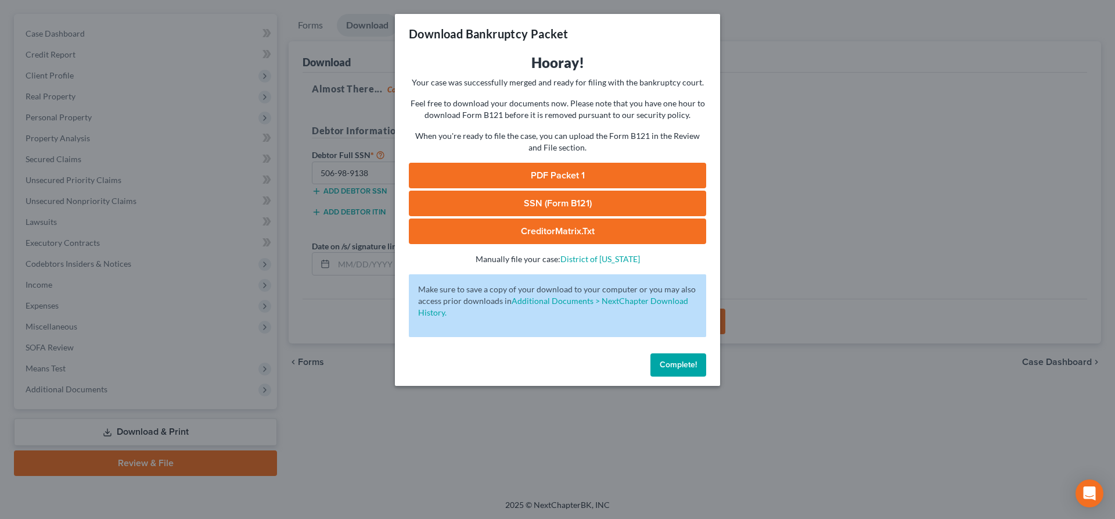
click at [580, 204] on link "SSN (Form B121)" at bounding box center [557, 204] width 297 height 26
click at [527, 173] on link "PDF Packet 1" at bounding box center [557, 176] width 297 height 26
drag, startPoint x: 666, startPoint y: 363, endPoint x: 658, endPoint y: 365, distance: 8.3
click at [666, 364] on span "Complete!" at bounding box center [678, 365] width 37 height 10
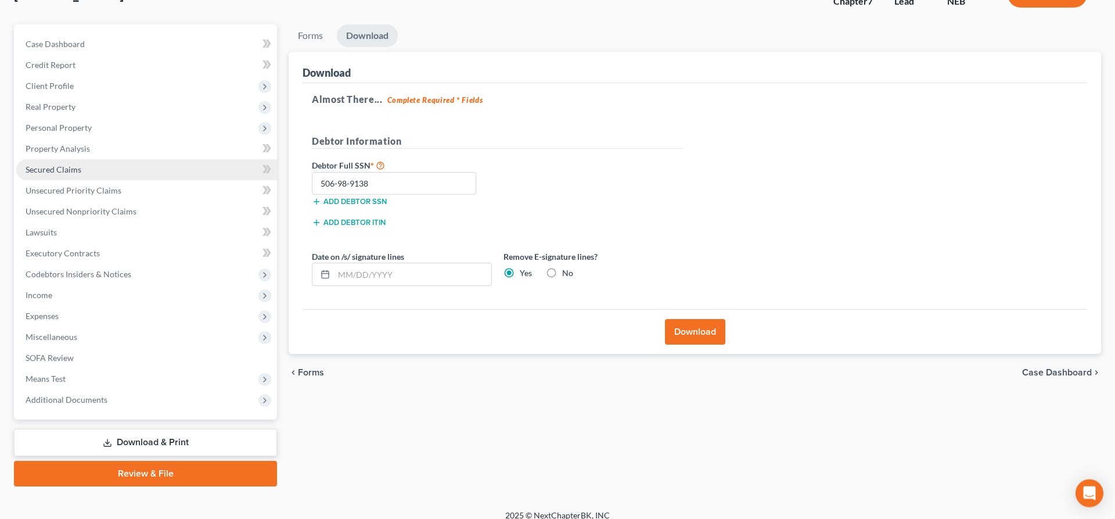
scroll to position [0, 0]
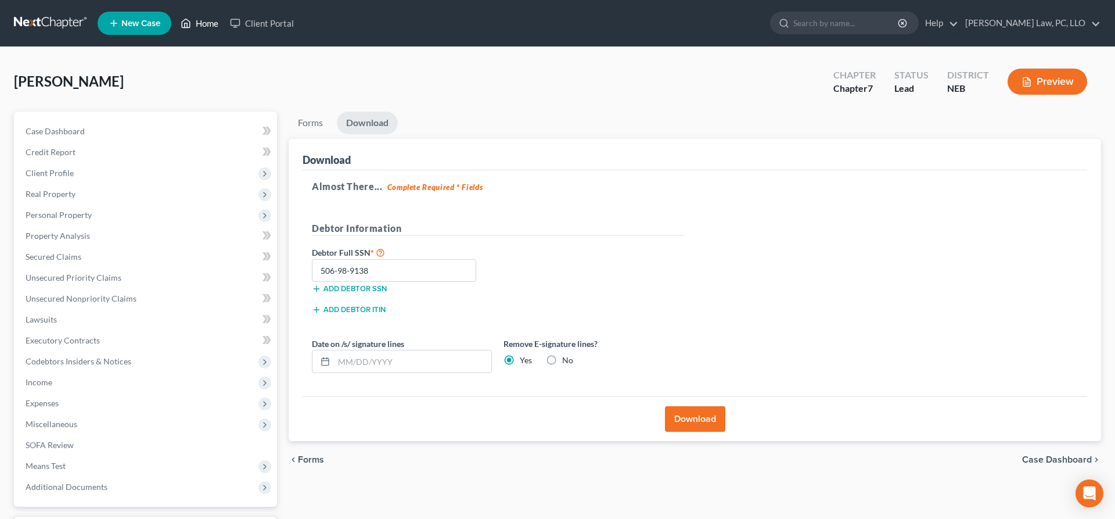
click at [200, 28] on link "Home" at bounding box center [199, 23] width 49 height 21
